Goal: Task Accomplishment & Management: Manage account settings

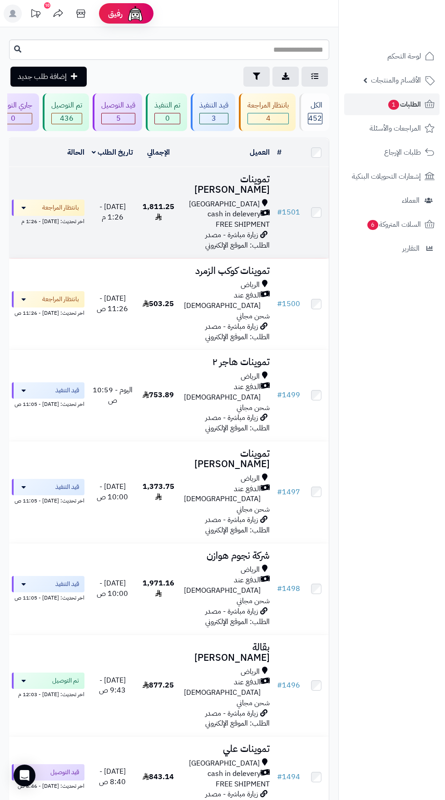
click at [161, 206] on span "1,811.25" at bounding box center [158, 211] width 32 height 21
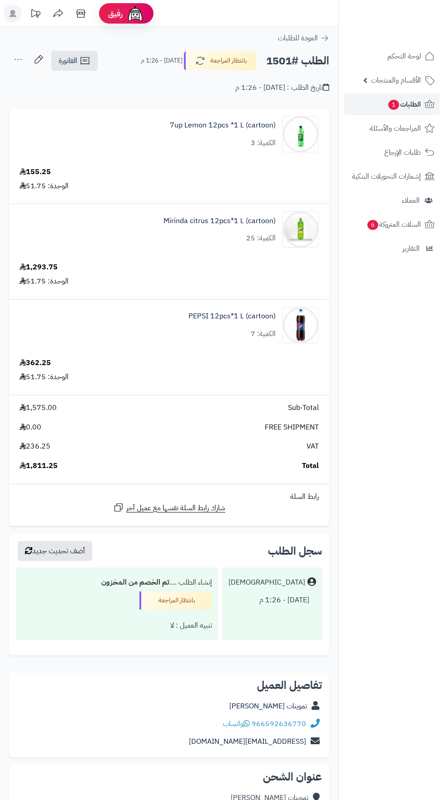
scroll to position [260, 0]
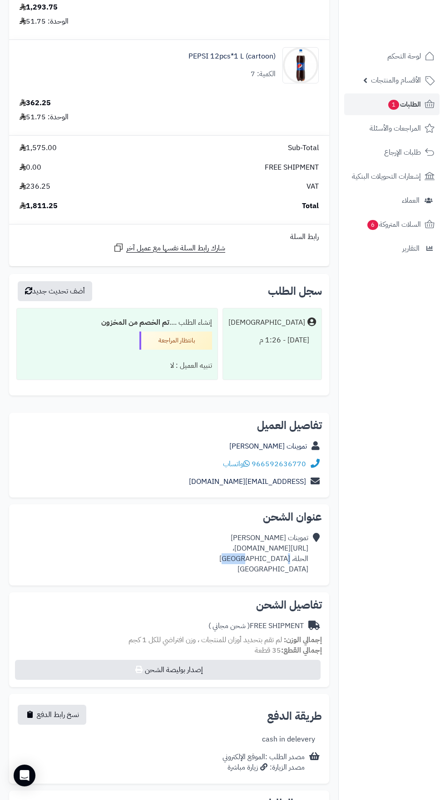
click at [271, 637] on span "لم تقم بتحديد أوزان للمنتجات ، وزن افتراضي للكل 1 كجم" at bounding box center [204, 640] width 153 height 11
copy div "https://maps.app.goo.gl/G1V2PabLbTPKRgEr8،"
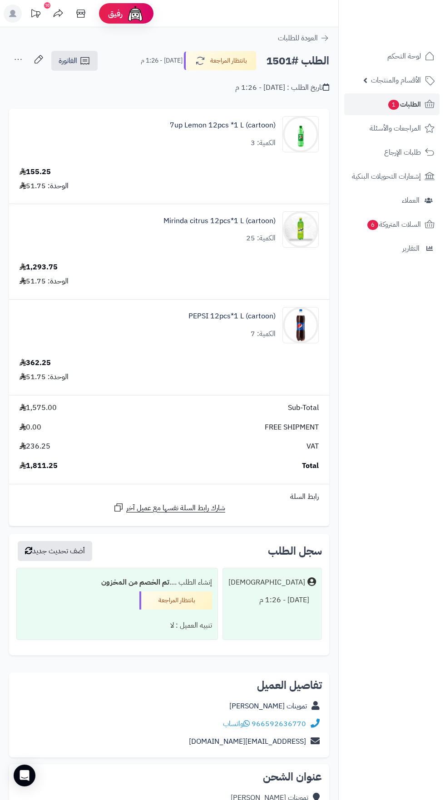
scroll to position [4, 0]
